Goal: Information Seeking & Learning: Learn about a topic

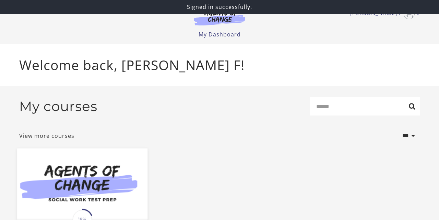
click at [89, 189] on img at bounding box center [82, 183] width 130 height 70
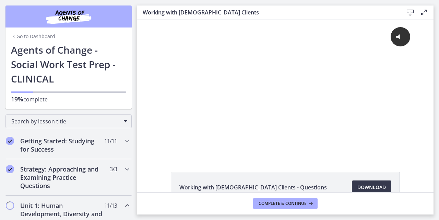
scroll to position [14, 0]
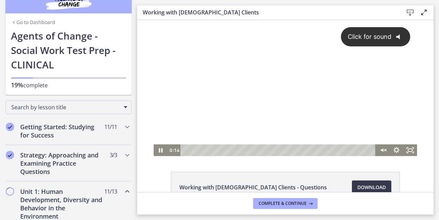
click at [269, 93] on div "Click for sound @keyframes VOLUME_SMALL_WAVE_FLASH { 0% { opacity: 0; } 33% { o…" at bounding box center [285, 82] width 263 height 124
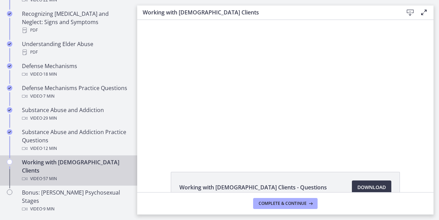
scroll to position [388, 0]
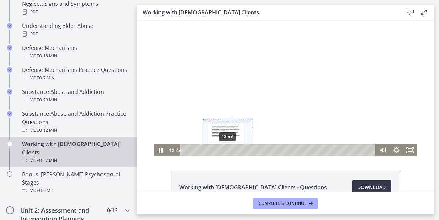
click at [228, 151] on div "12:46" at bounding box center [279, 150] width 187 height 12
click at [233, 150] on div "Playbar" at bounding box center [231, 150] width 4 height 4
click at [234, 149] on div "Playbar" at bounding box center [234, 150] width 4 height 4
click at [235, 149] on div "Playbar" at bounding box center [235, 150] width 4 height 4
click at [238, 150] on div "15:53" at bounding box center [279, 150] width 187 height 12
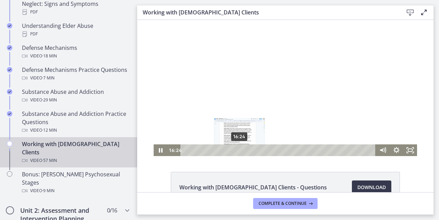
click at [240, 150] on div "Playbar" at bounding box center [240, 150] width 4 height 4
click at [244, 151] on div "17:39" at bounding box center [279, 150] width 187 height 12
click at [246, 150] on div "Playbar" at bounding box center [246, 150] width 4 height 4
click at [247, 149] on div "Playbar" at bounding box center [247, 150] width 4 height 4
click at [250, 150] on div "19:37" at bounding box center [279, 150] width 187 height 12
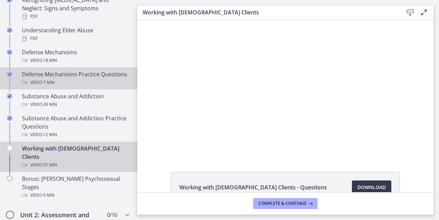
scroll to position [385, 0]
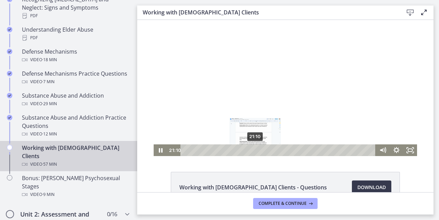
click at [256, 151] on div "21:10" at bounding box center [279, 150] width 187 height 12
click at [257, 151] on div "21:41" at bounding box center [279, 150] width 187 height 12
click at [260, 150] on div "22:25" at bounding box center [279, 150] width 187 height 12
click at [263, 150] on div "23:27" at bounding box center [279, 150] width 187 height 12
click at [264, 150] on div "Playbar" at bounding box center [263, 150] width 4 height 4
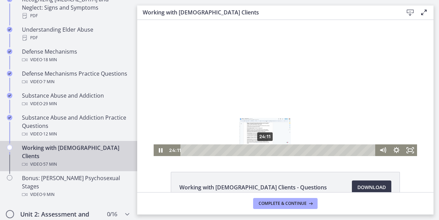
click at [266, 150] on div "Playbar" at bounding box center [265, 150] width 4 height 4
click at [268, 150] on div "25:00" at bounding box center [279, 150] width 187 height 12
click at [270, 150] on div "25:38" at bounding box center [279, 150] width 187 height 12
click at [273, 150] on div "26:28" at bounding box center [279, 150] width 187 height 12
click at [277, 149] on div "27:42" at bounding box center [279, 150] width 187 height 12
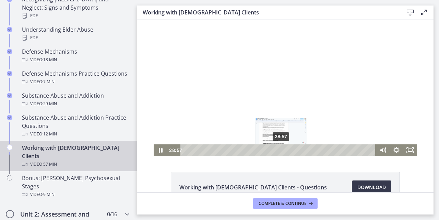
click at [281, 152] on div "28:57" at bounding box center [279, 150] width 187 height 12
click at [285, 150] on div "29:59" at bounding box center [279, 150] width 187 height 12
click at [287, 150] on div "30:36" at bounding box center [279, 150] width 187 height 12
click at [290, 150] on div "31:32" at bounding box center [279, 150] width 187 height 12
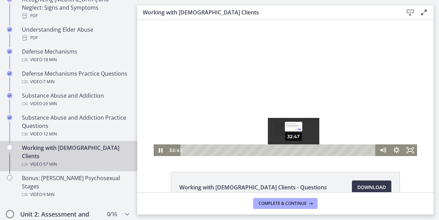
click at [294, 151] on div "32:47" at bounding box center [279, 150] width 187 height 12
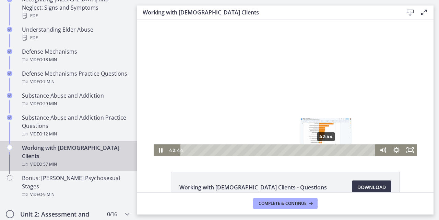
click at [327, 150] on div "42:44" at bounding box center [279, 150] width 187 height 12
click at [326, 150] on div "Playbar" at bounding box center [327, 150] width 4 height 4
click at [335, 151] on div "45:20" at bounding box center [279, 150] width 187 height 12
click at [336, 151] on div "Playbar" at bounding box center [336, 150] width 4 height 4
click at [339, 150] on div "46:22" at bounding box center [279, 150] width 187 height 12
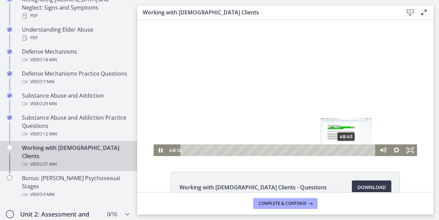
click at [347, 152] on div "48:45" at bounding box center [279, 150] width 187 height 12
click at [348, 151] on div "49:10" at bounding box center [279, 150] width 187 height 12
click at [350, 151] on div "Playbar" at bounding box center [349, 150] width 4 height 4
click at [353, 150] on div "50:43" at bounding box center [279, 150] width 187 height 12
click at [357, 150] on div "51:58" at bounding box center [279, 150] width 187 height 12
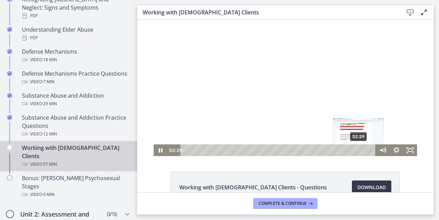
click at [359, 150] on div "52:29" at bounding box center [279, 150] width 187 height 12
click at [361, 150] on div "Playbar" at bounding box center [360, 150] width 4 height 4
click at [362, 150] on div "53:19" at bounding box center [279, 150] width 187 height 12
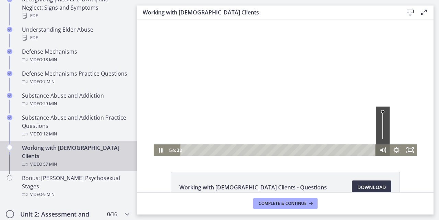
drag, startPoint x: 373, startPoint y: 150, endPoint x: 379, endPoint y: 150, distance: 5.8
click at [379, 150] on div "56:32 56:32" at bounding box center [285, 150] width 263 height 12
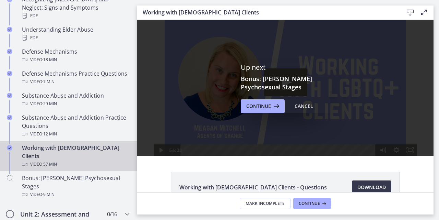
scroll to position [0, 0]
click at [303, 205] on span "Continue" at bounding box center [309, 202] width 21 height 5
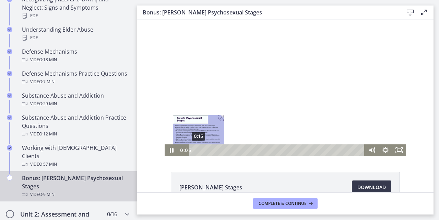
click at [199, 150] on div "0:15" at bounding box center [277, 150] width 167 height 12
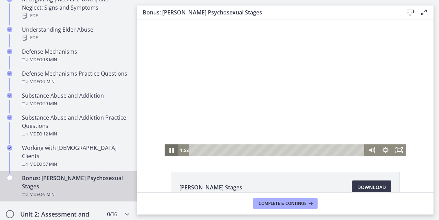
click at [173, 152] on icon "Pause" at bounding box center [171, 150] width 16 height 14
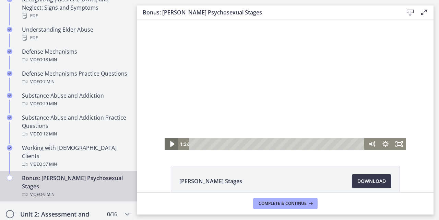
click at [173, 143] on icon "Play Video" at bounding box center [172, 144] width 16 height 14
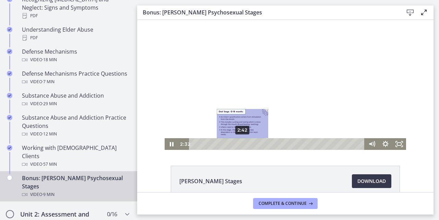
click at [243, 144] on div "2:42" at bounding box center [277, 144] width 167 height 12
click at [246, 144] on div "2:55" at bounding box center [277, 144] width 167 height 12
click at [250, 144] on div "3:06" at bounding box center [277, 144] width 167 height 12
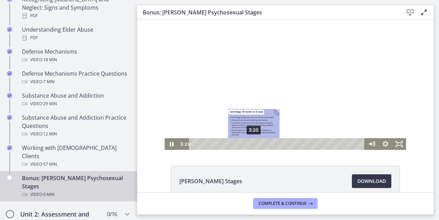
click at [254, 144] on div "3:20" at bounding box center [277, 144] width 167 height 12
click at [257, 144] on div "3:31" at bounding box center [277, 144] width 167 height 12
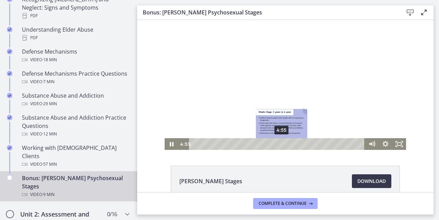
click at [282, 143] on div "4:55" at bounding box center [277, 144] width 167 height 12
click at [284, 143] on div "5:03" at bounding box center [277, 144] width 167 height 12
click at [288, 143] on div "5:14" at bounding box center [277, 144] width 167 height 12
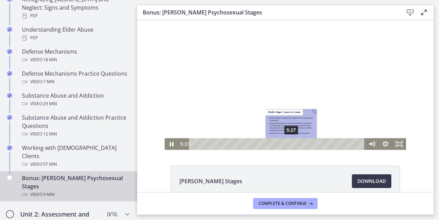
click at [292, 143] on div "5:27" at bounding box center [277, 144] width 167 height 12
click at [295, 143] on div "5:37" at bounding box center [277, 144] width 167 height 12
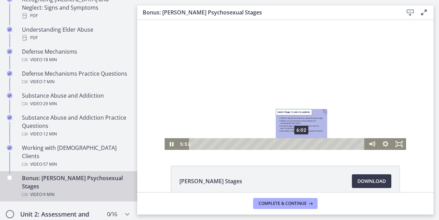
click at [302, 144] on div "6:02" at bounding box center [277, 144] width 167 height 12
click at [305, 144] on div "6:10" at bounding box center [277, 144] width 167 height 12
click at [308, 144] on div "6:21" at bounding box center [277, 144] width 167 height 12
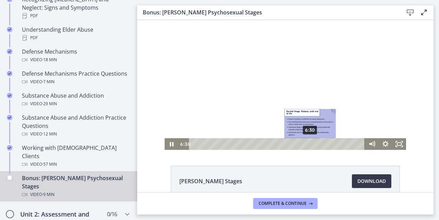
click at [310, 142] on div "6:30" at bounding box center [277, 144] width 167 height 12
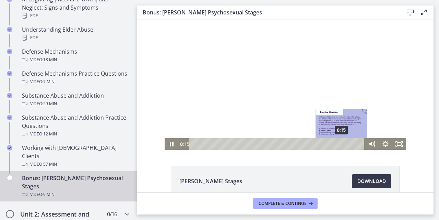
click at [342, 145] on div "8:15" at bounding box center [277, 144] width 167 height 12
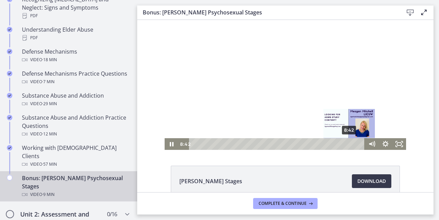
click at [350, 145] on div "8:42" at bounding box center [277, 144] width 167 height 12
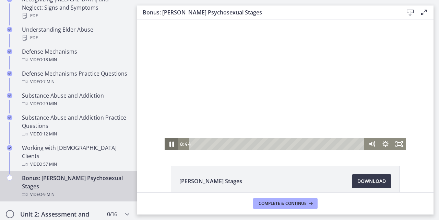
click at [173, 142] on icon "Pause" at bounding box center [171, 143] width 4 height 5
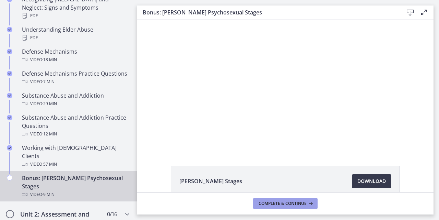
click at [271, 204] on span "Complete & continue" at bounding box center [283, 202] width 48 height 5
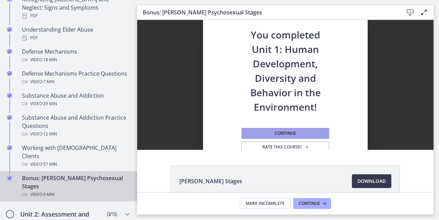
click at [288, 131] on span "Continue" at bounding box center [285, 132] width 21 height 5
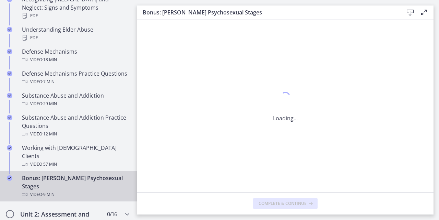
scroll to position [0, 0]
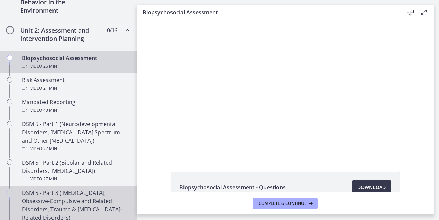
scroll to position [219, 0]
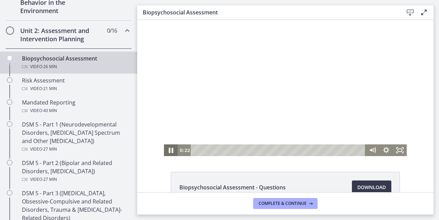
click at [171, 151] on icon "Pause" at bounding box center [171, 150] width 16 height 14
